Goal: Entertainment & Leisure: Consume media (video, audio)

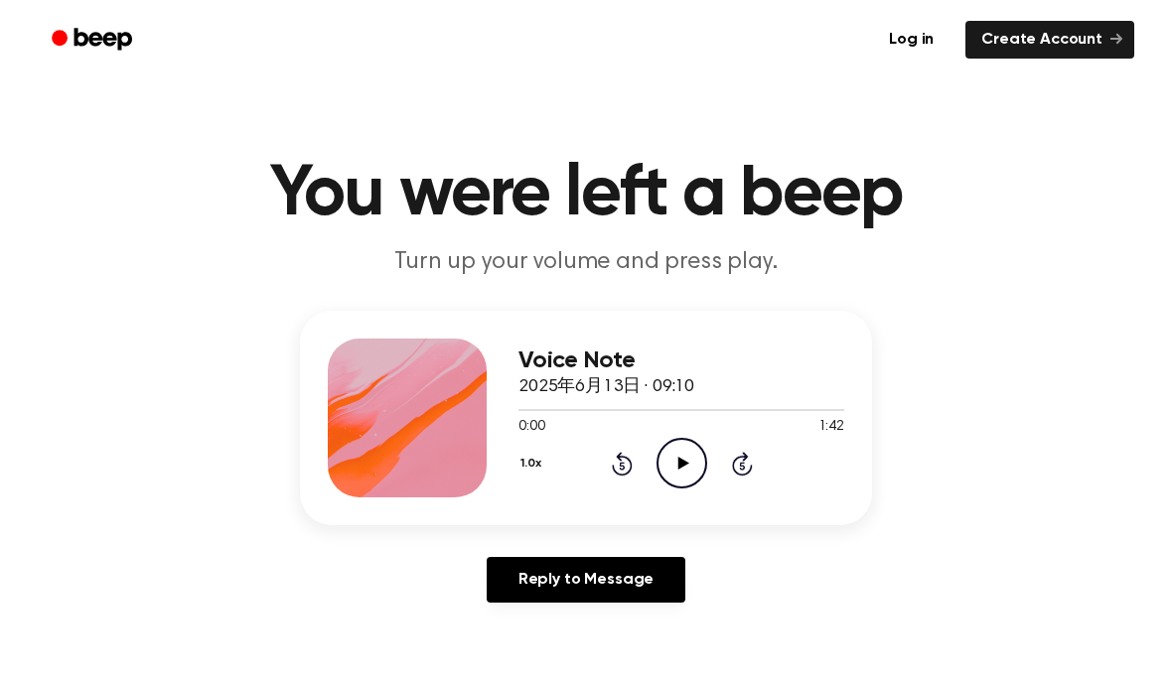
click at [684, 479] on icon "Play Audio" at bounding box center [682, 463] width 51 height 51
click at [683, 477] on icon "Pause Audio" at bounding box center [682, 463] width 51 height 51
click at [682, 461] on icon at bounding box center [682, 463] width 11 height 13
click at [699, 469] on icon "Pause Audio" at bounding box center [682, 463] width 51 height 51
click at [661, 401] on div at bounding box center [681, 409] width 326 height 16
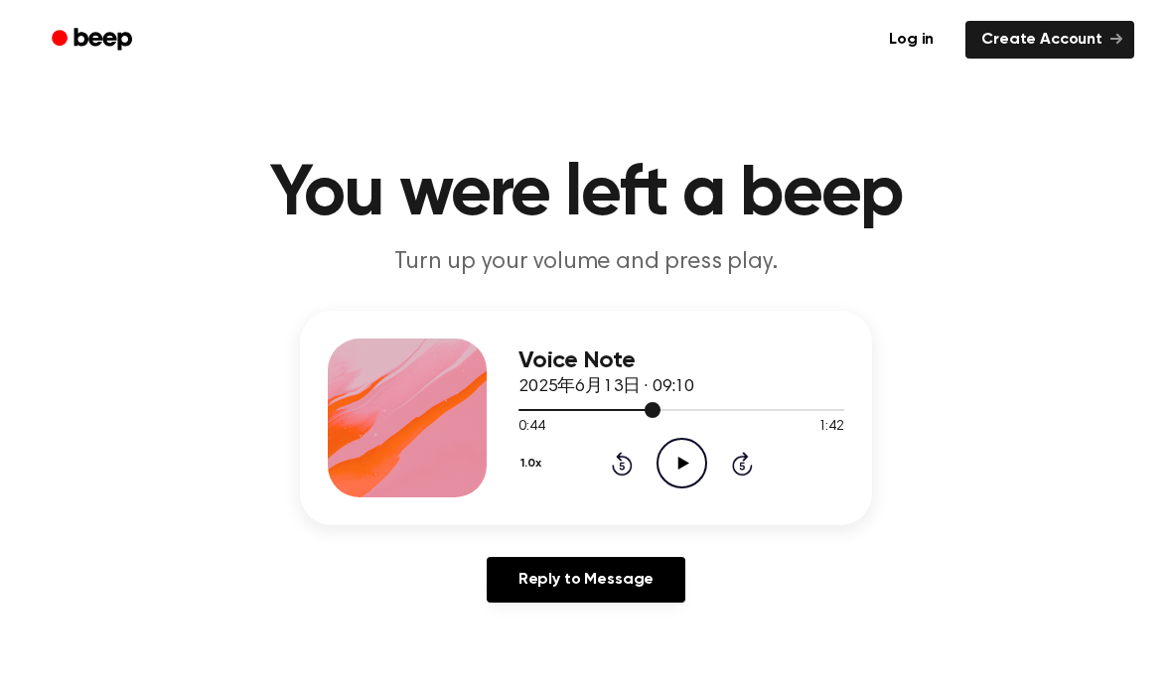
click at [649, 403] on span at bounding box center [653, 410] width 16 height 16
click at [684, 470] on icon "Play Audio" at bounding box center [682, 463] width 51 height 51
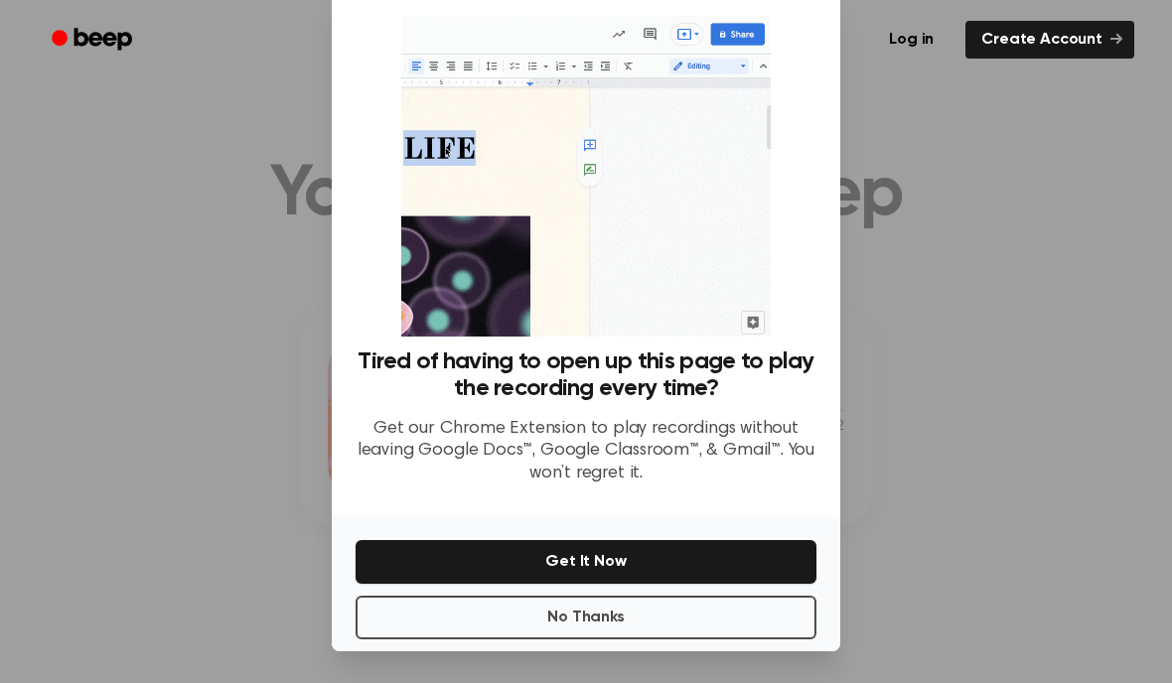
scroll to position [79, 0]
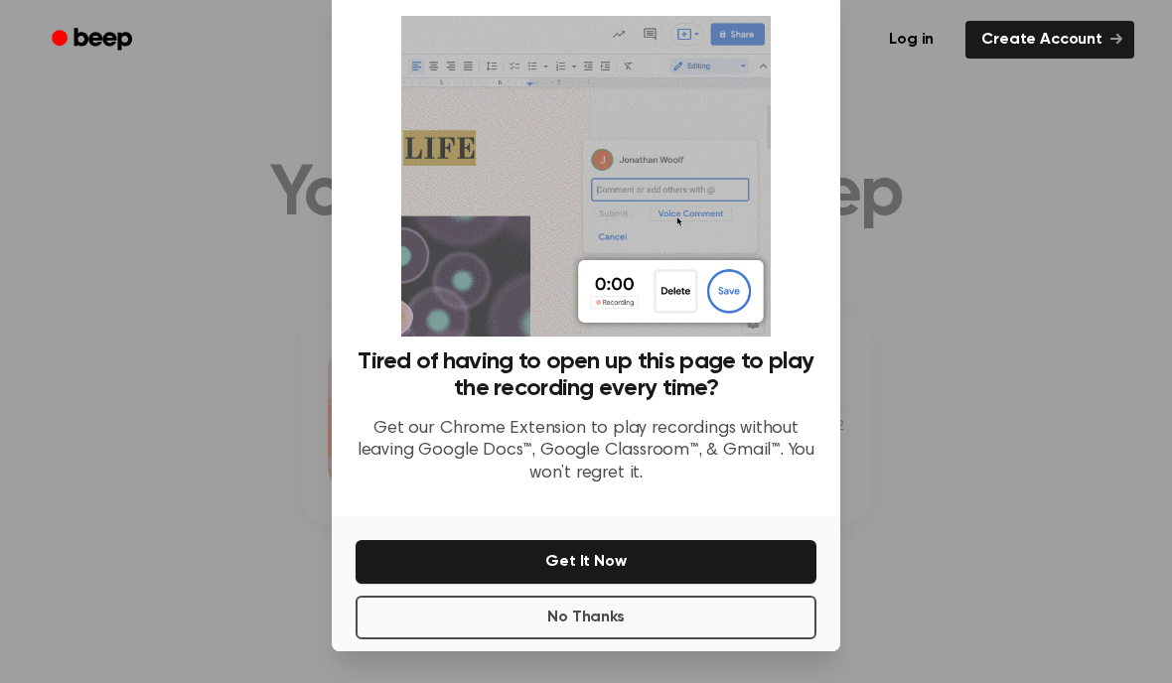
click at [736, 599] on button "No Thanks" at bounding box center [586, 618] width 461 height 44
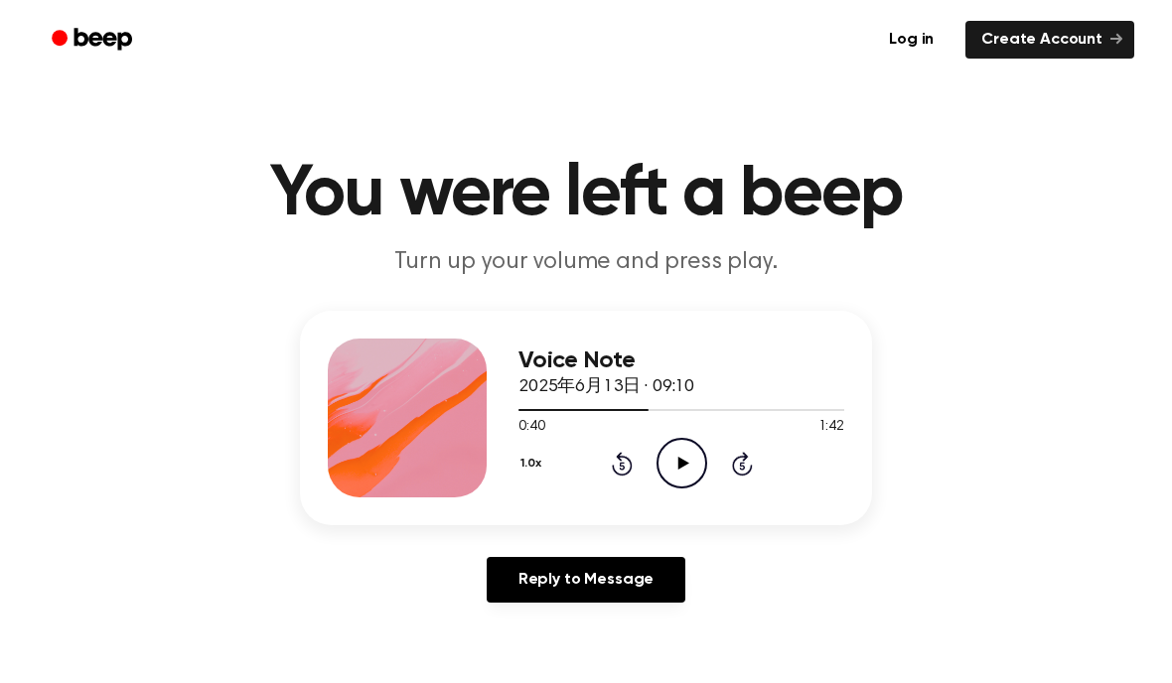
click at [684, 474] on icon "Play Audio" at bounding box center [682, 463] width 51 height 51
click at [680, 503] on div "Voice Note 2025年6月13日 · 09:10 0:49 1:42 Your browser does not support the [obje…" at bounding box center [586, 418] width 572 height 215
click at [695, 476] on icon "Pause Audio" at bounding box center [682, 463] width 51 height 51
click at [688, 462] on icon "Play Audio" at bounding box center [682, 463] width 51 height 51
click at [677, 460] on icon at bounding box center [681, 463] width 9 height 13
